Goal: Transaction & Acquisition: Download file/media

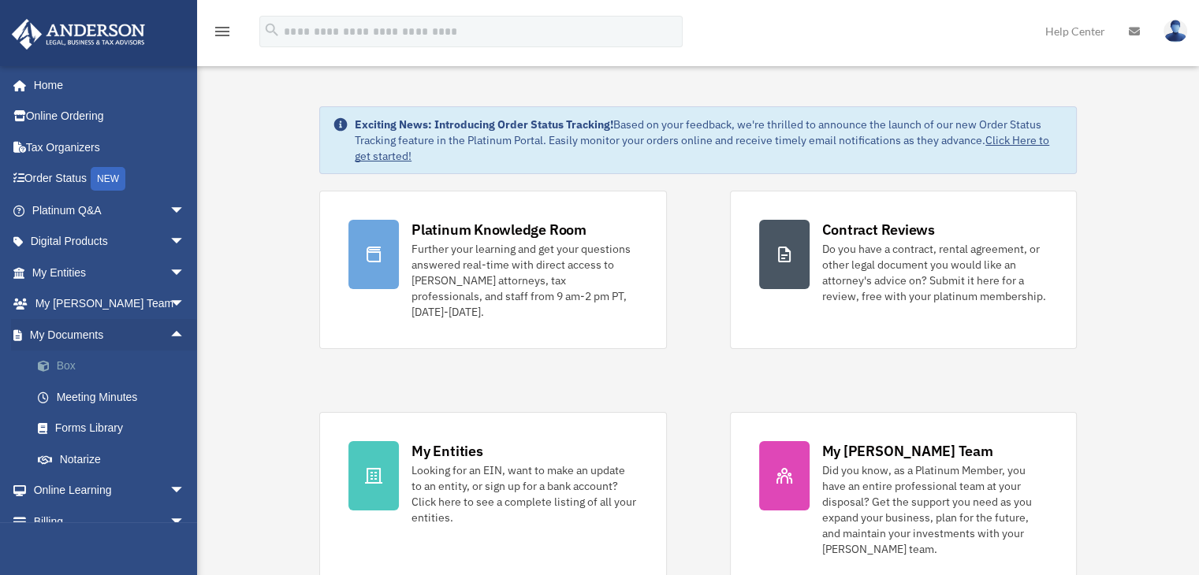
click at [58, 367] on link "Box" at bounding box center [115, 367] width 187 height 32
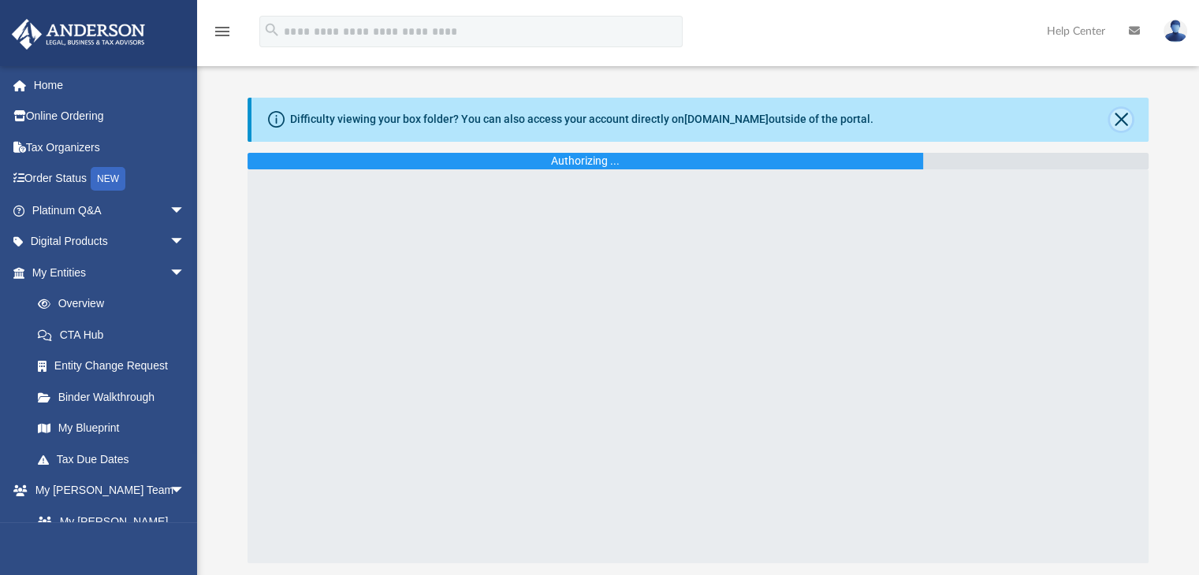
click at [1120, 117] on button "Close" at bounding box center [1121, 120] width 22 height 22
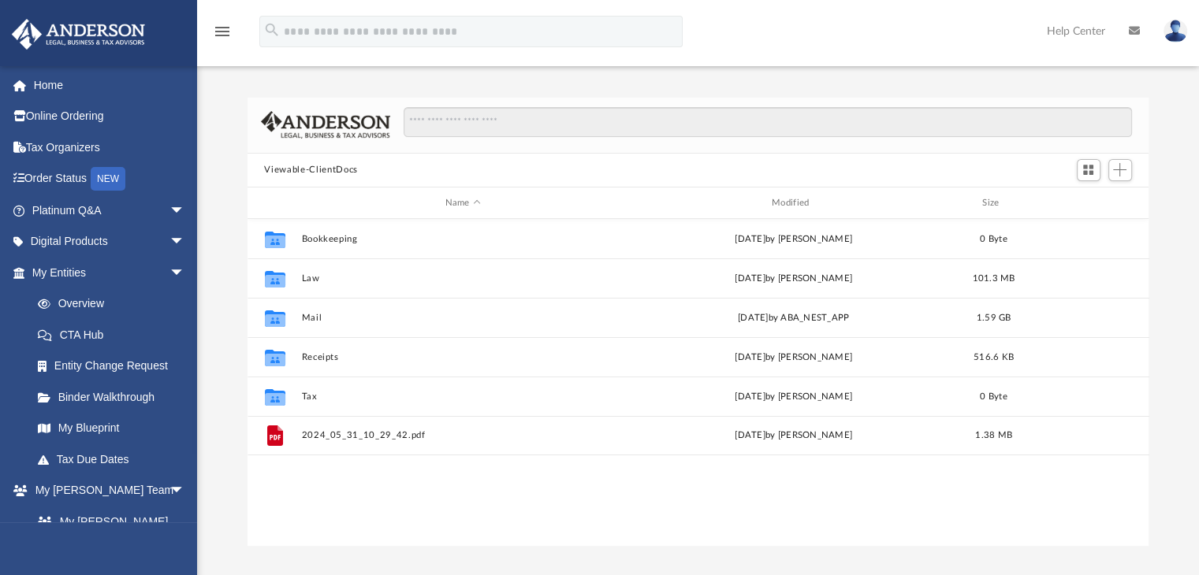
scroll to position [346, 889]
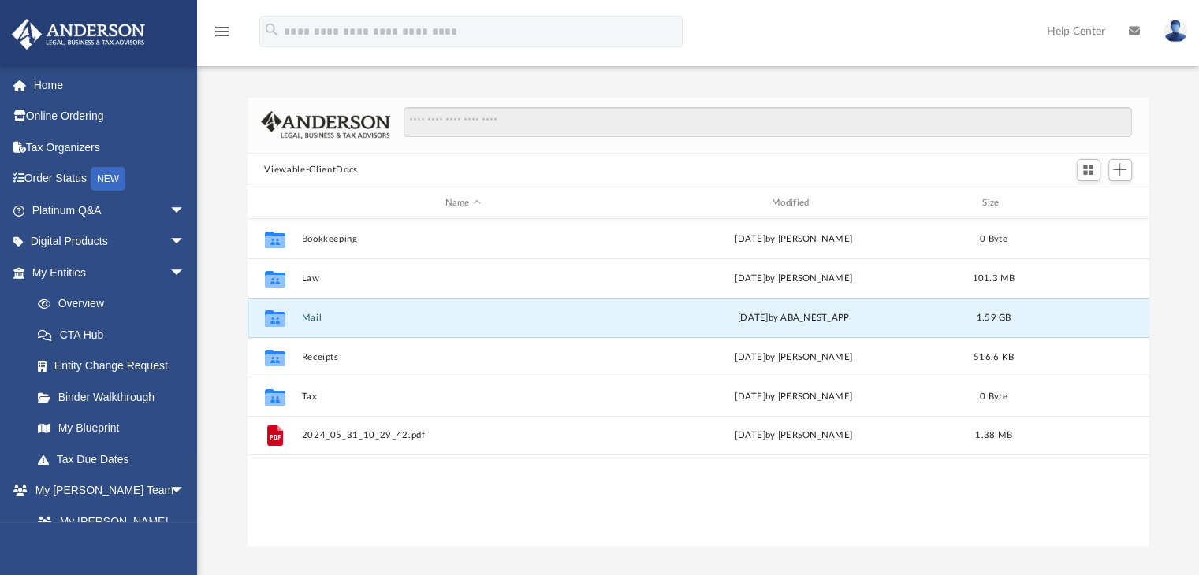
click at [303, 314] on button "Mail" at bounding box center [462, 318] width 323 height 10
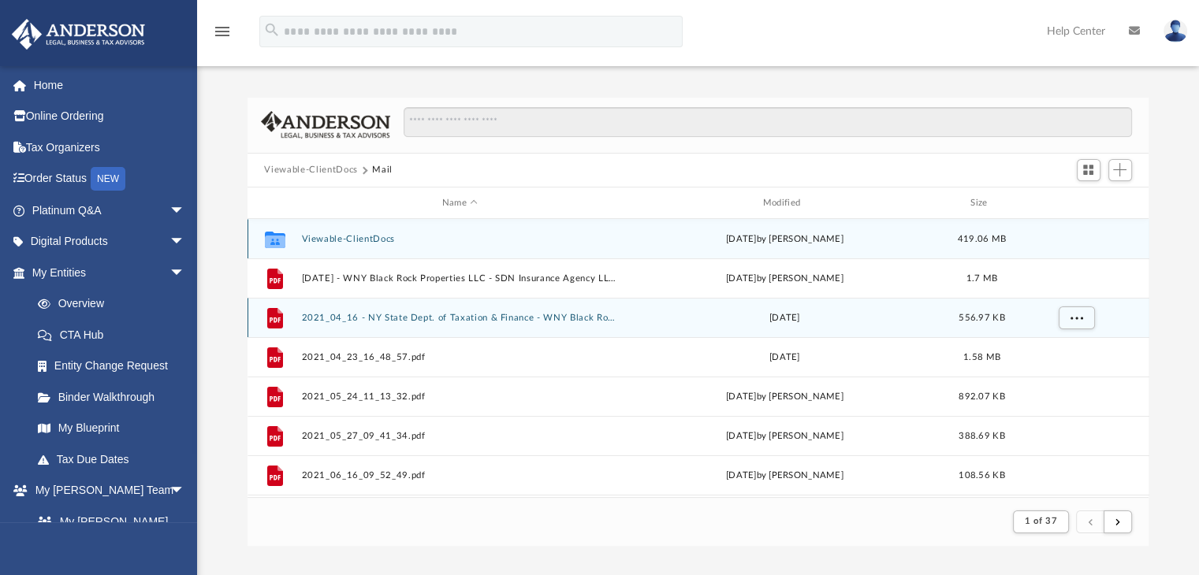
scroll to position [297, 889]
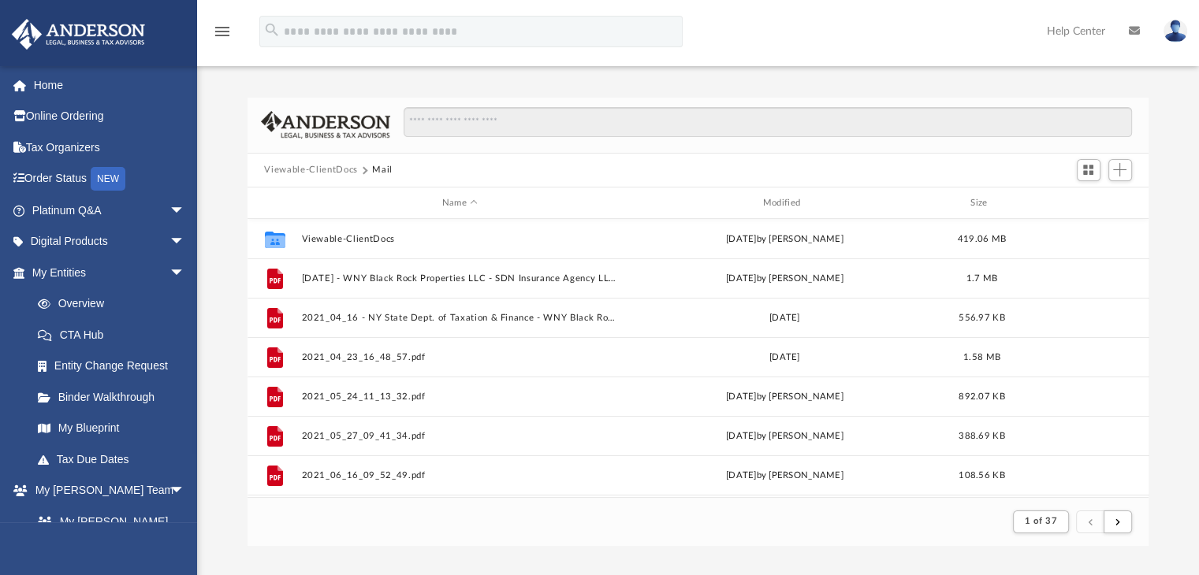
click at [825, 214] on div "Name Modified Size" at bounding box center [699, 204] width 902 height 32
click at [784, 195] on div "Name Modified Size" at bounding box center [699, 204] width 902 height 32
click at [784, 199] on div "Modified" at bounding box center [784, 203] width 318 height 14
click at [777, 207] on div "Modified" at bounding box center [784, 203] width 318 height 14
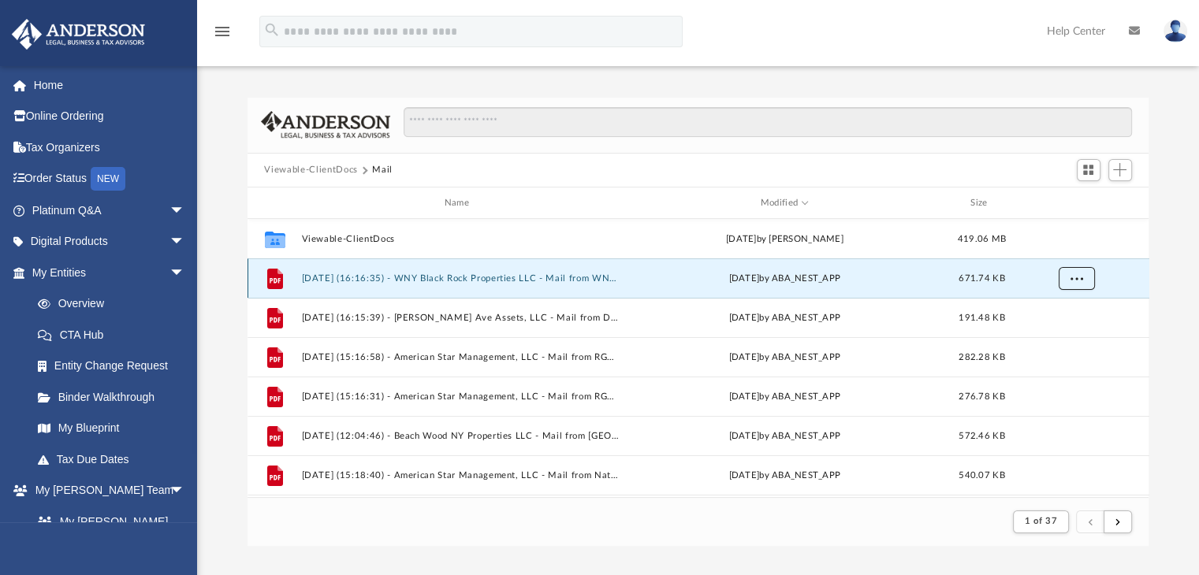
click at [1069, 273] on button "More options" at bounding box center [1076, 279] width 36 height 24
click at [1063, 338] on li "Download" at bounding box center [1062, 335] width 46 height 17
click at [169, 272] on span "arrow_drop_down" at bounding box center [185, 273] width 32 height 32
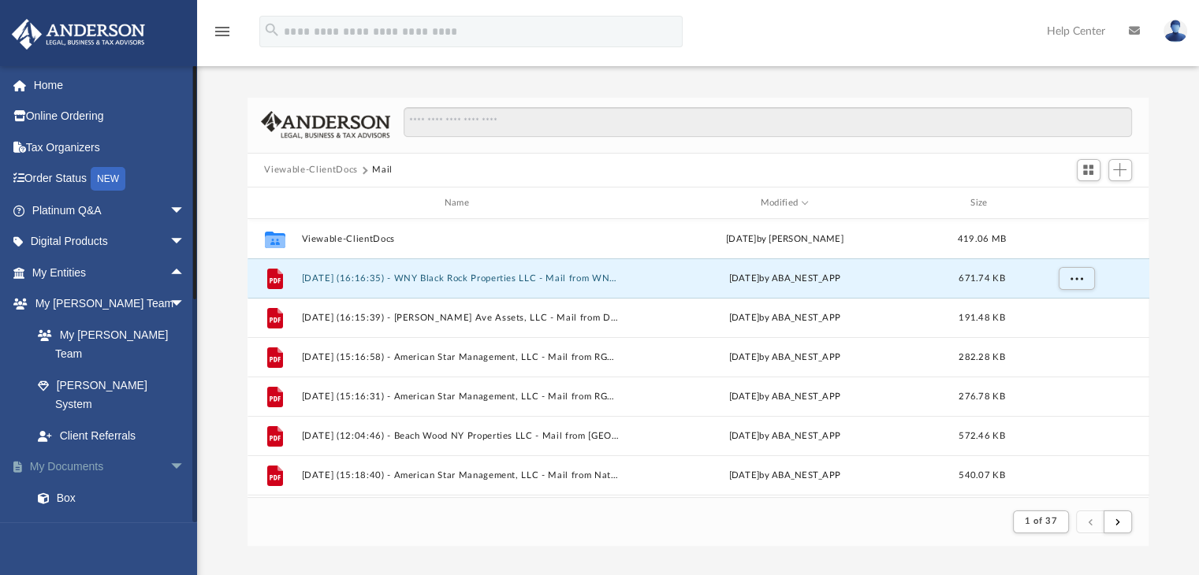
click at [169, 452] on span "arrow_drop_down" at bounding box center [185, 468] width 32 height 32
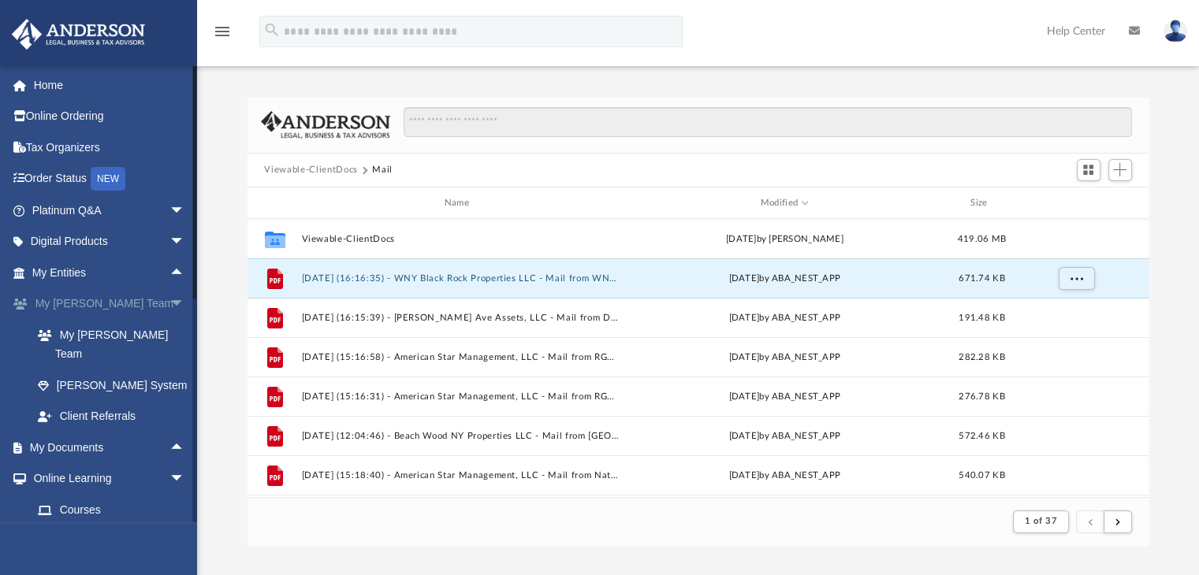
click at [169, 300] on span "arrow_drop_down" at bounding box center [185, 305] width 32 height 32
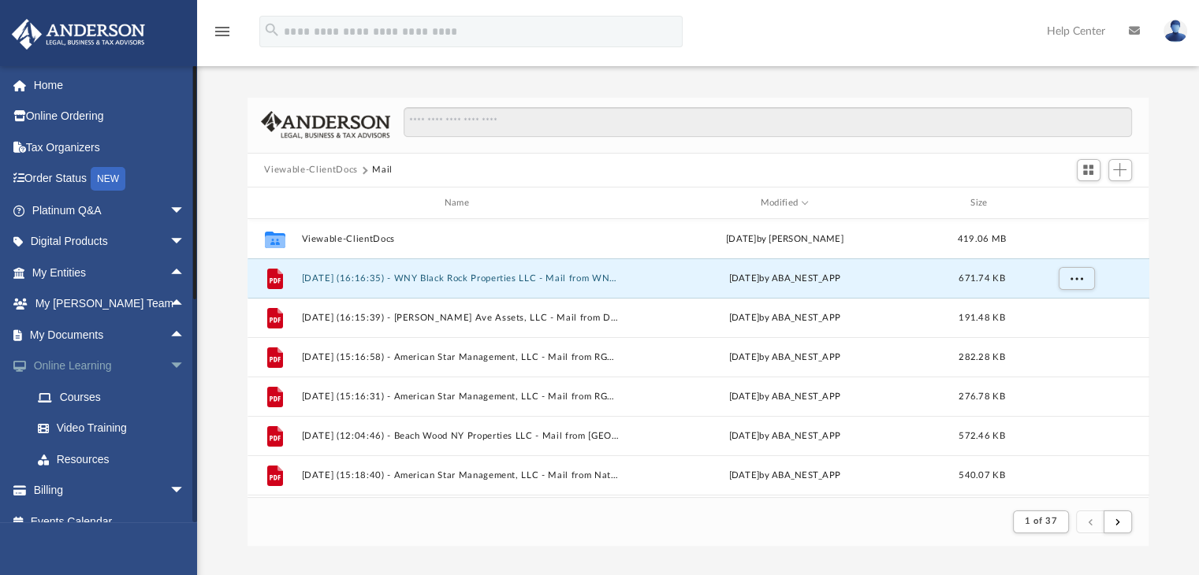
click at [169, 365] on span "arrow_drop_down" at bounding box center [185, 367] width 32 height 32
